Goal: Navigation & Orientation: Find specific page/section

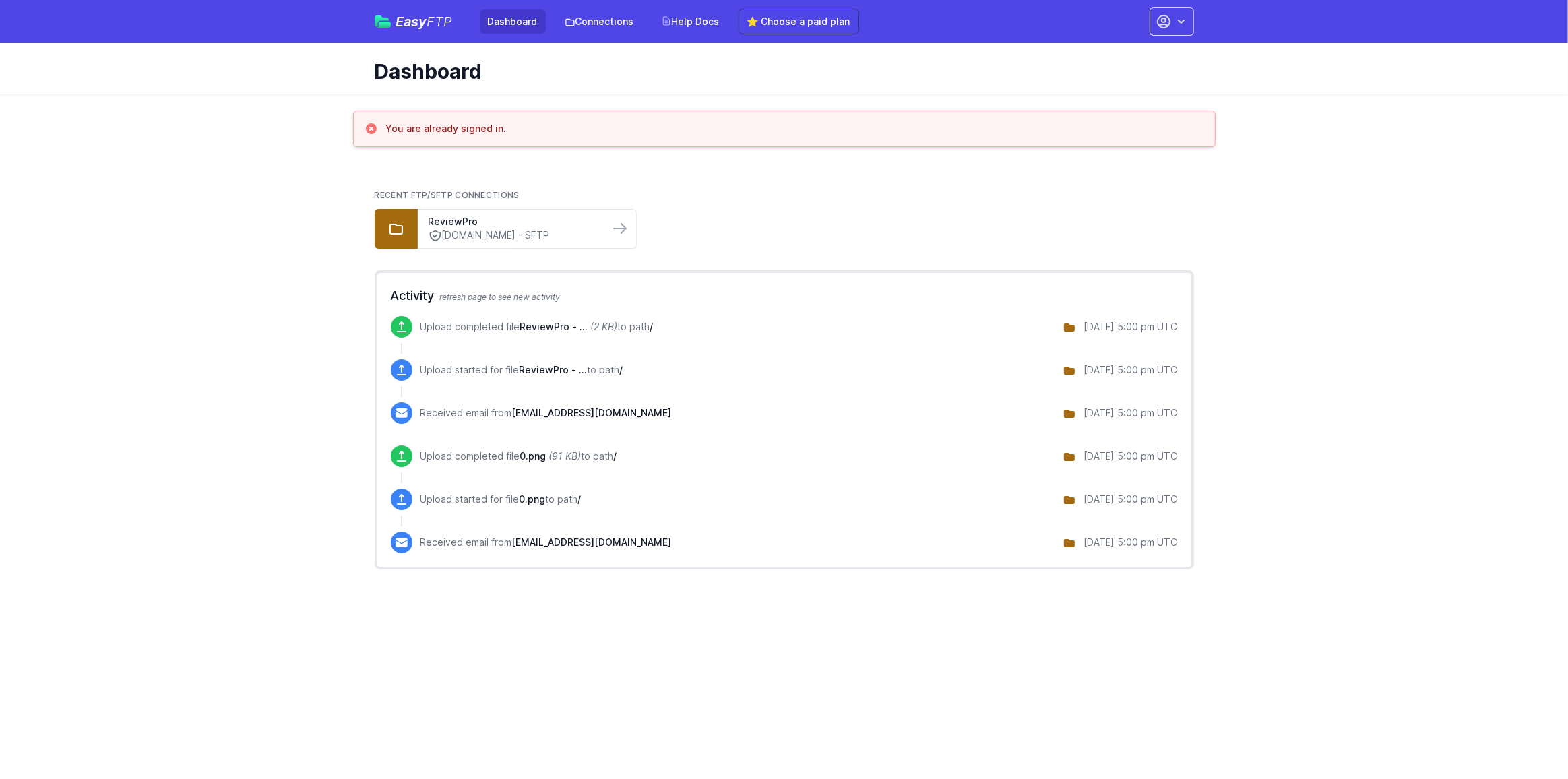
click at [411, 18] on span "Easy FTP" at bounding box center [425, 21] width 57 height 13
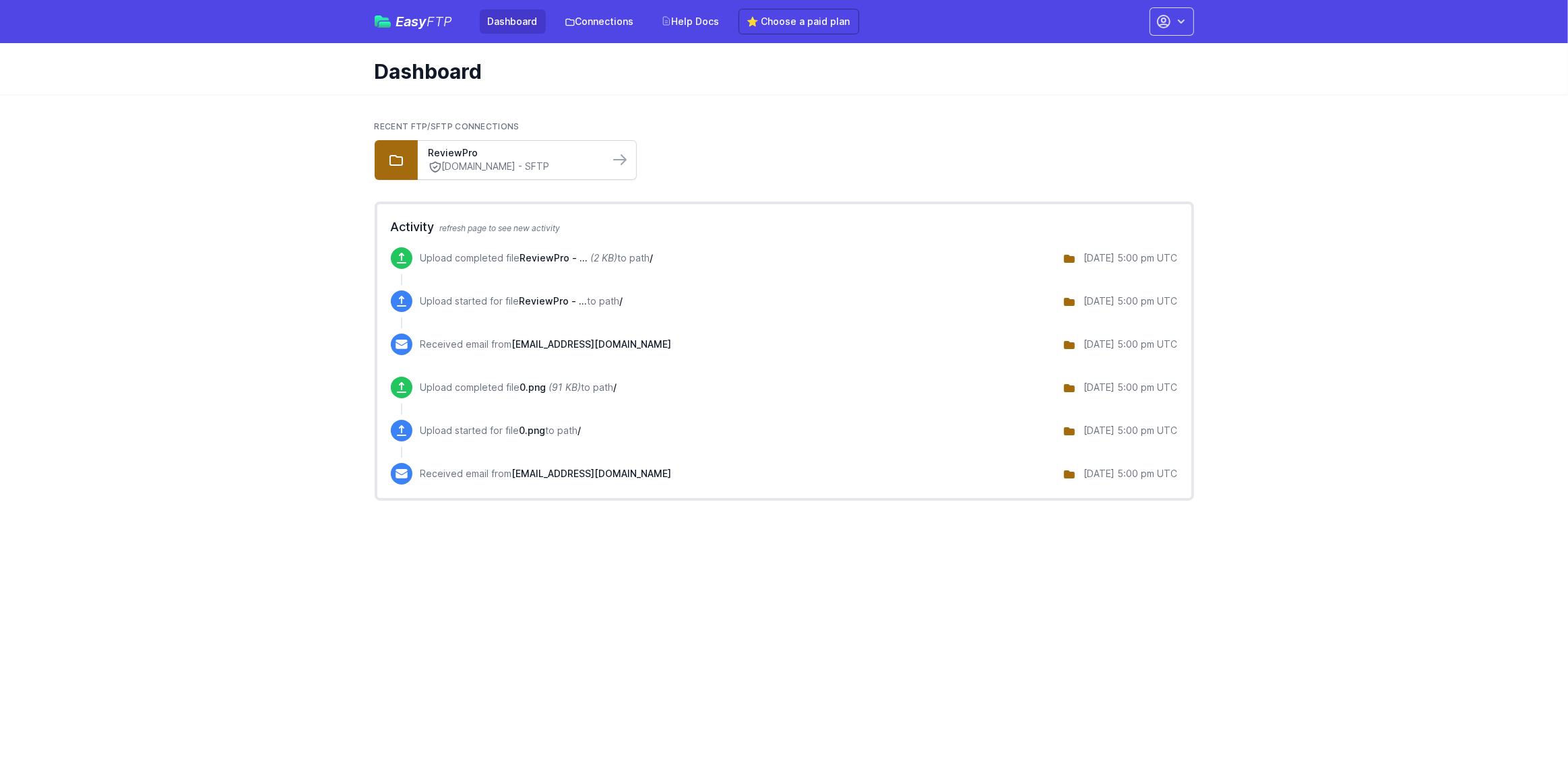
click at [455, 167] on link "sftp.reviewpro.com - SFTP" at bounding box center [514, 167] width 170 height 14
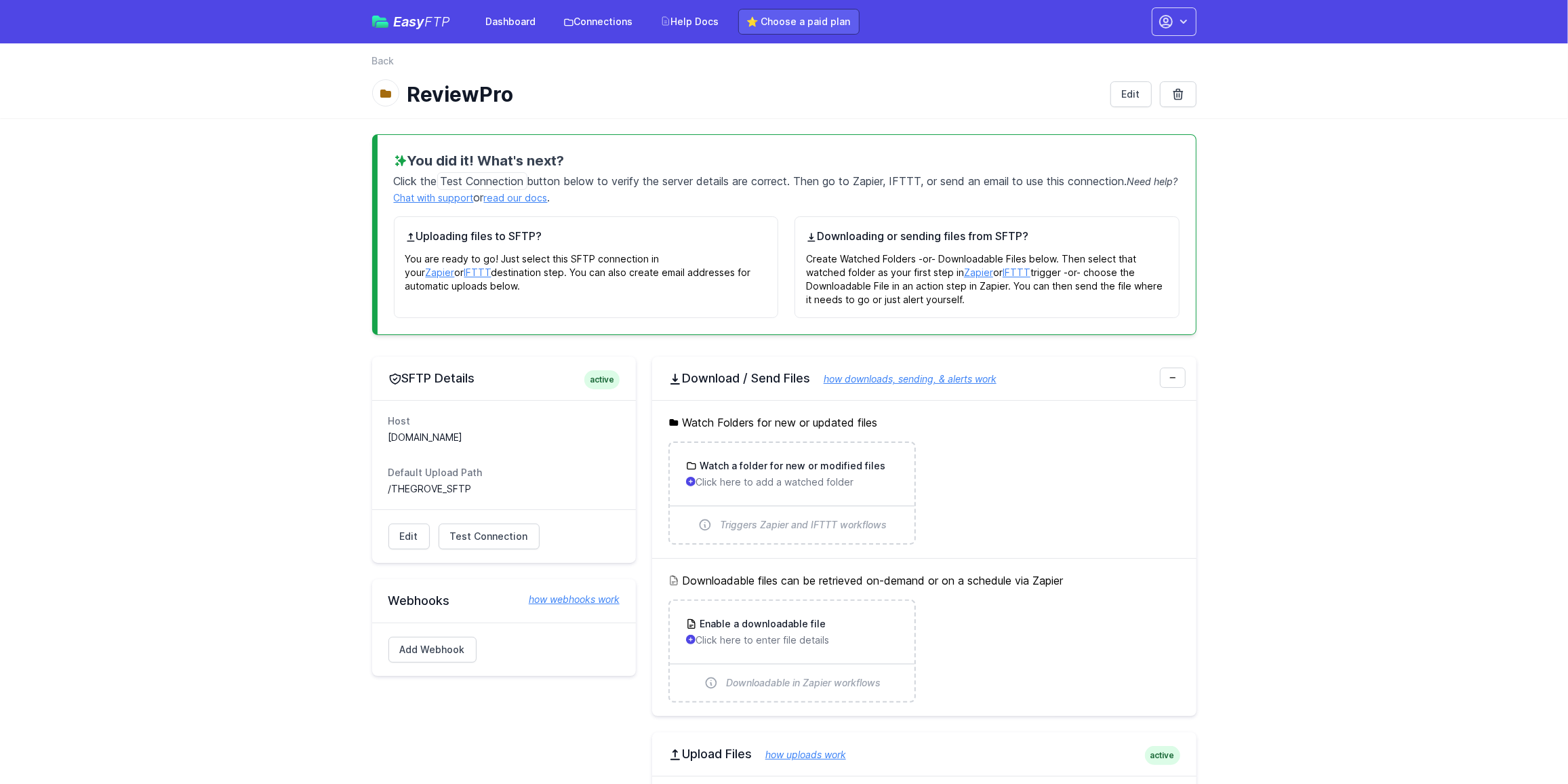
click at [806, 18] on link "⭐ Choose a paid plan" at bounding box center [799, 21] width 121 height 26
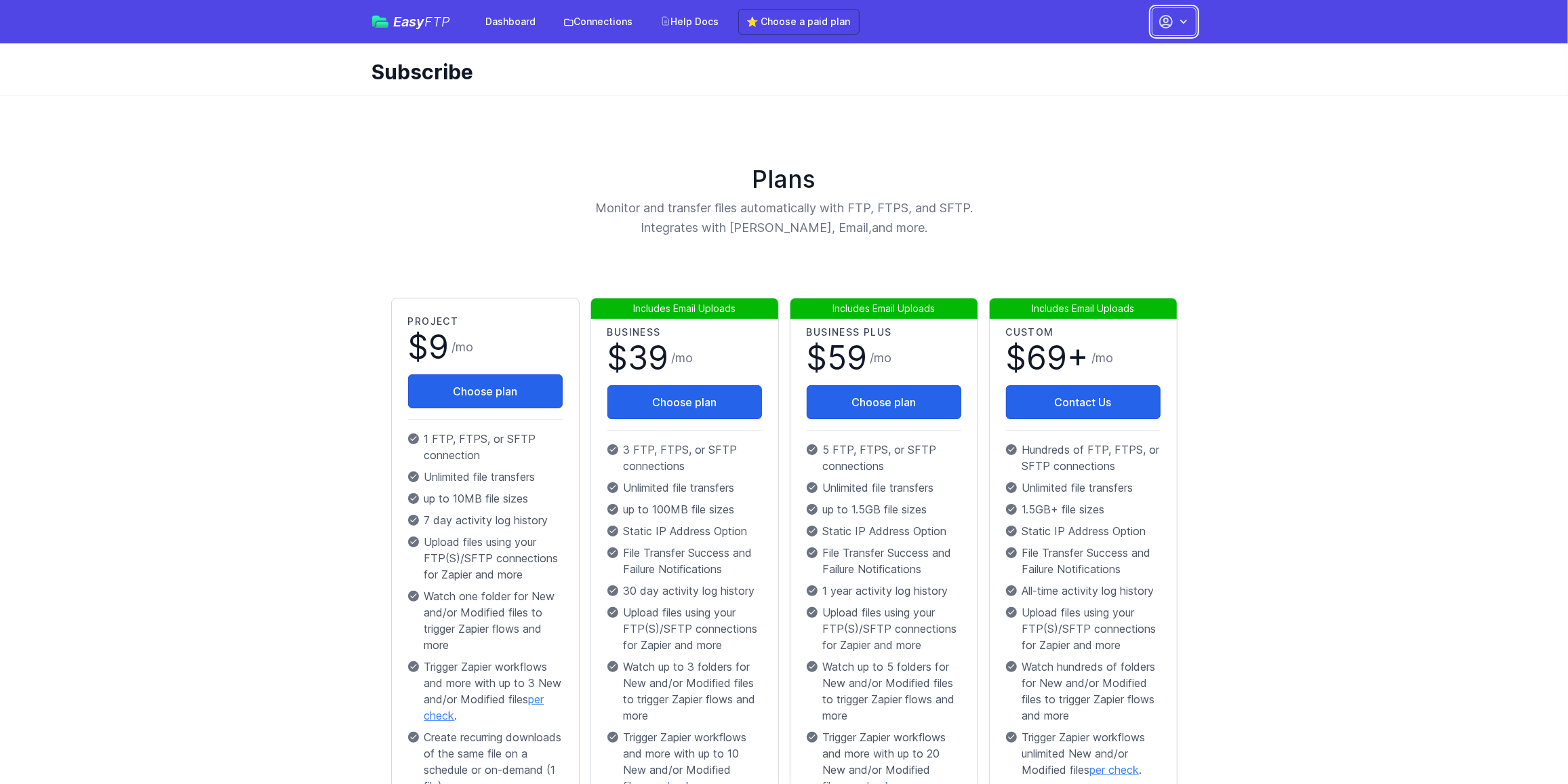
click at [1186, 21] on icon "button" at bounding box center [1183, 21] width 13 height 13
click at [390, 22] on link "Easy FTP" at bounding box center [411, 21] width 78 height 13
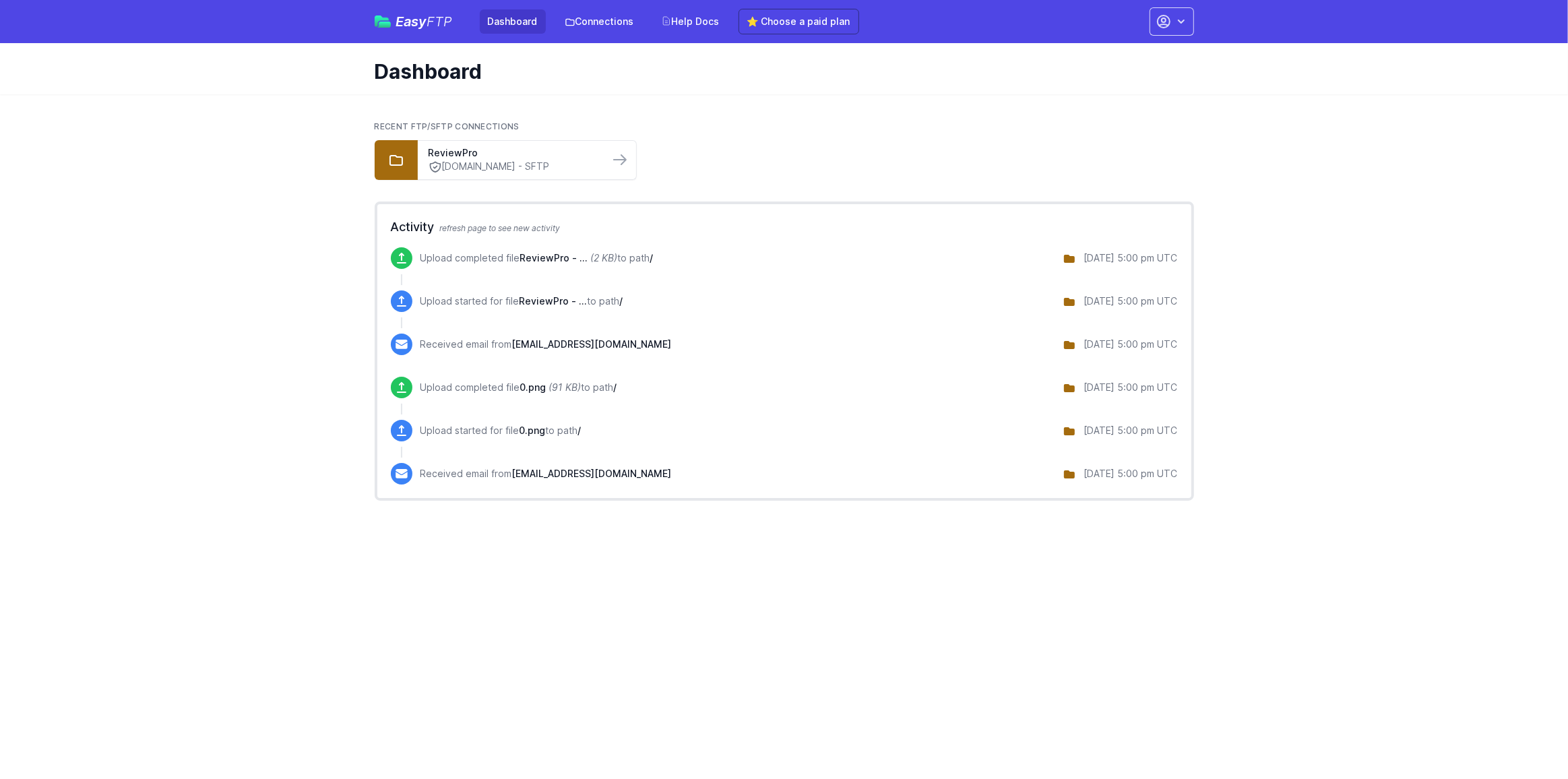
click at [418, 28] on span "Easy FTP" at bounding box center [425, 21] width 57 height 13
click at [1188, 15] on icon "button" at bounding box center [1181, 21] width 13 height 13
click at [1135, 152] on link "Sign out" at bounding box center [1129, 152] width 129 height 24
